Goal: Find specific page/section: Find specific page/section

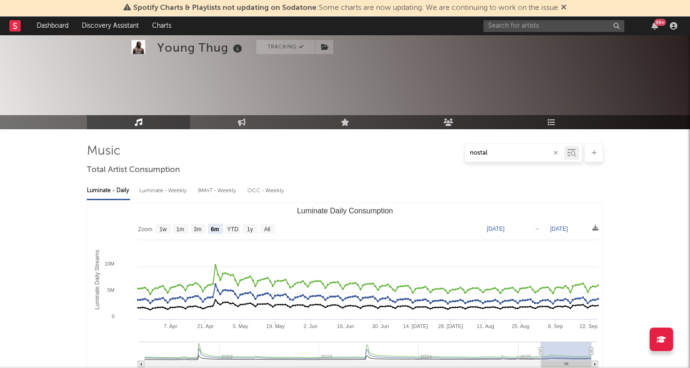
select select "6m"
select select "1w"
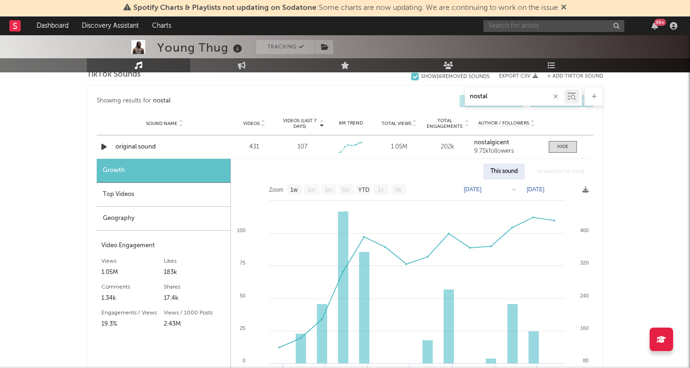
click at [534, 28] on input "text" at bounding box center [553, 26] width 141 height 12
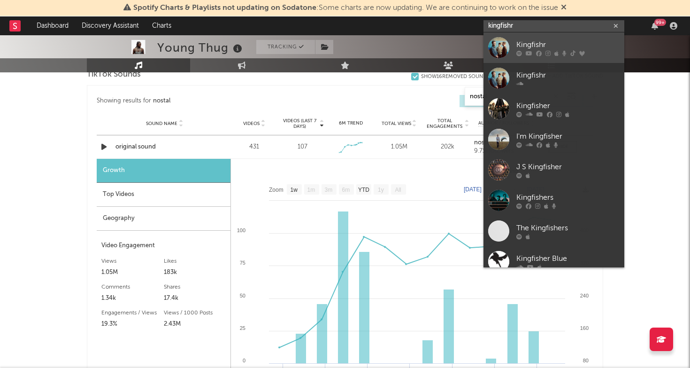
type input "kingfishr"
click at [534, 37] on link "Kingfishr" at bounding box center [553, 47] width 141 height 31
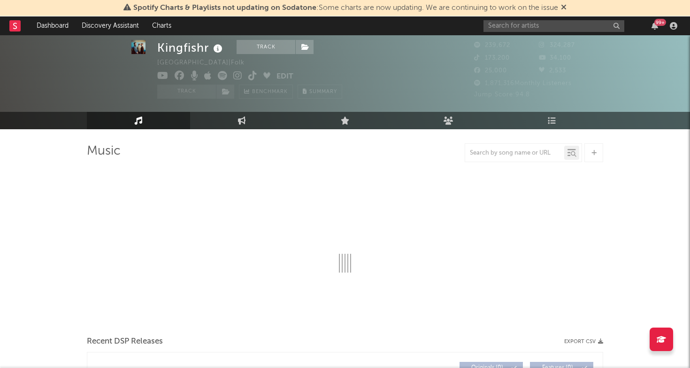
scroll to position [23, 0]
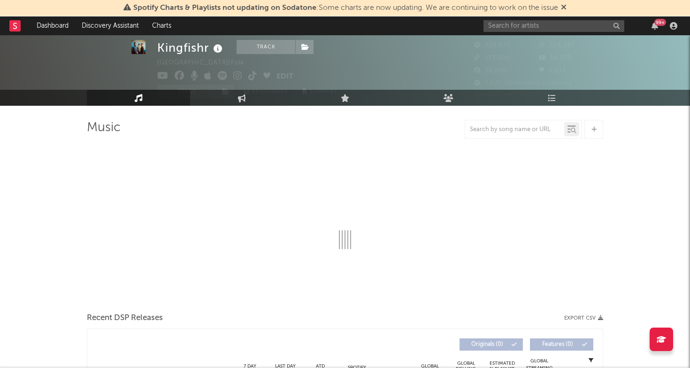
select select "6m"
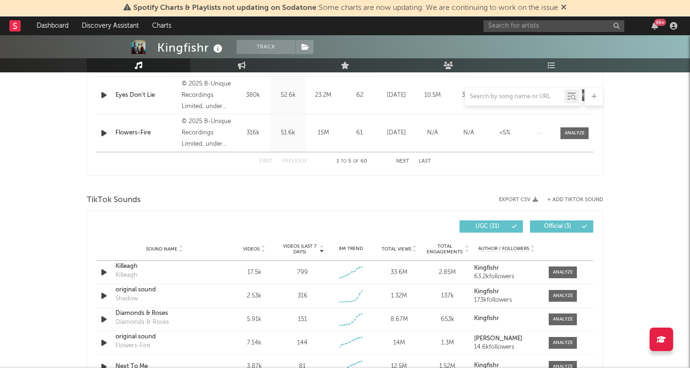
scroll to position [522, 0]
click at [566, 269] on div at bounding box center [563, 271] width 20 height 7
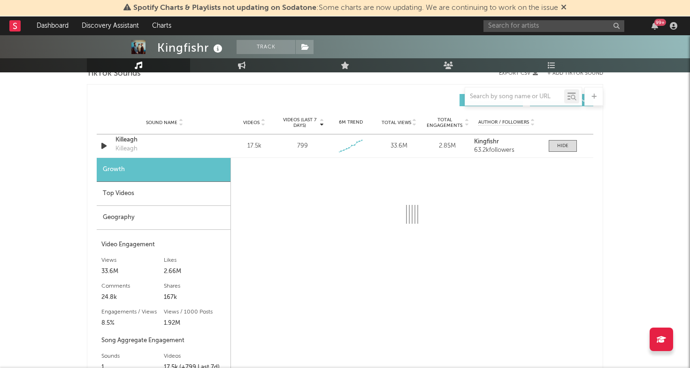
select select "6m"
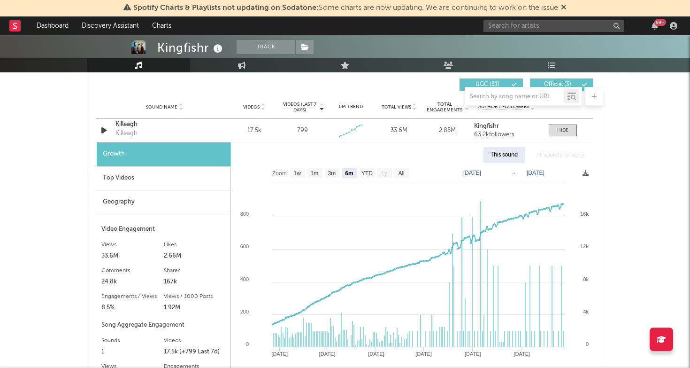
scroll to position [663, 0]
click at [565, 133] on div at bounding box center [562, 130] width 11 height 7
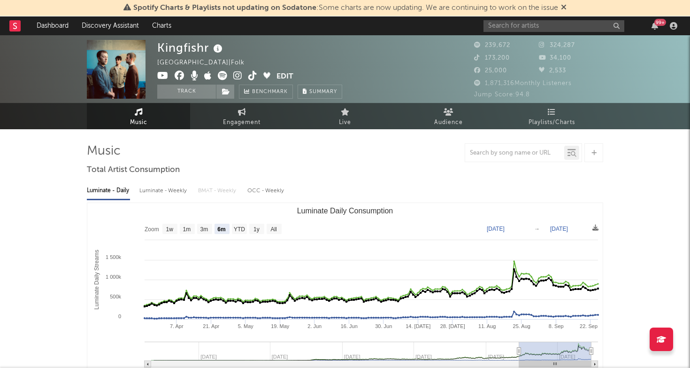
scroll to position [0, 0]
